Goal: Download file/media

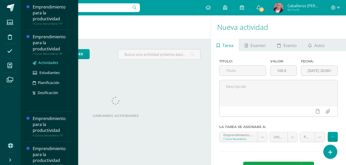
click at [48, 64] on span "Actividades" at bounding box center [48, 62] width 20 height 5
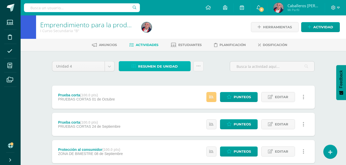
click at [158, 68] on span "Resumen de unidad" at bounding box center [158, 67] width 40 height 10
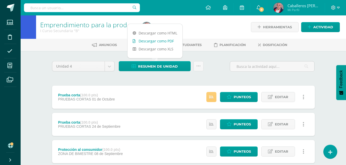
click at [160, 42] on link "Descargar como PDF" at bounding box center [154, 41] width 55 height 8
